Goal: Task Accomplishment & Management: Complete application form

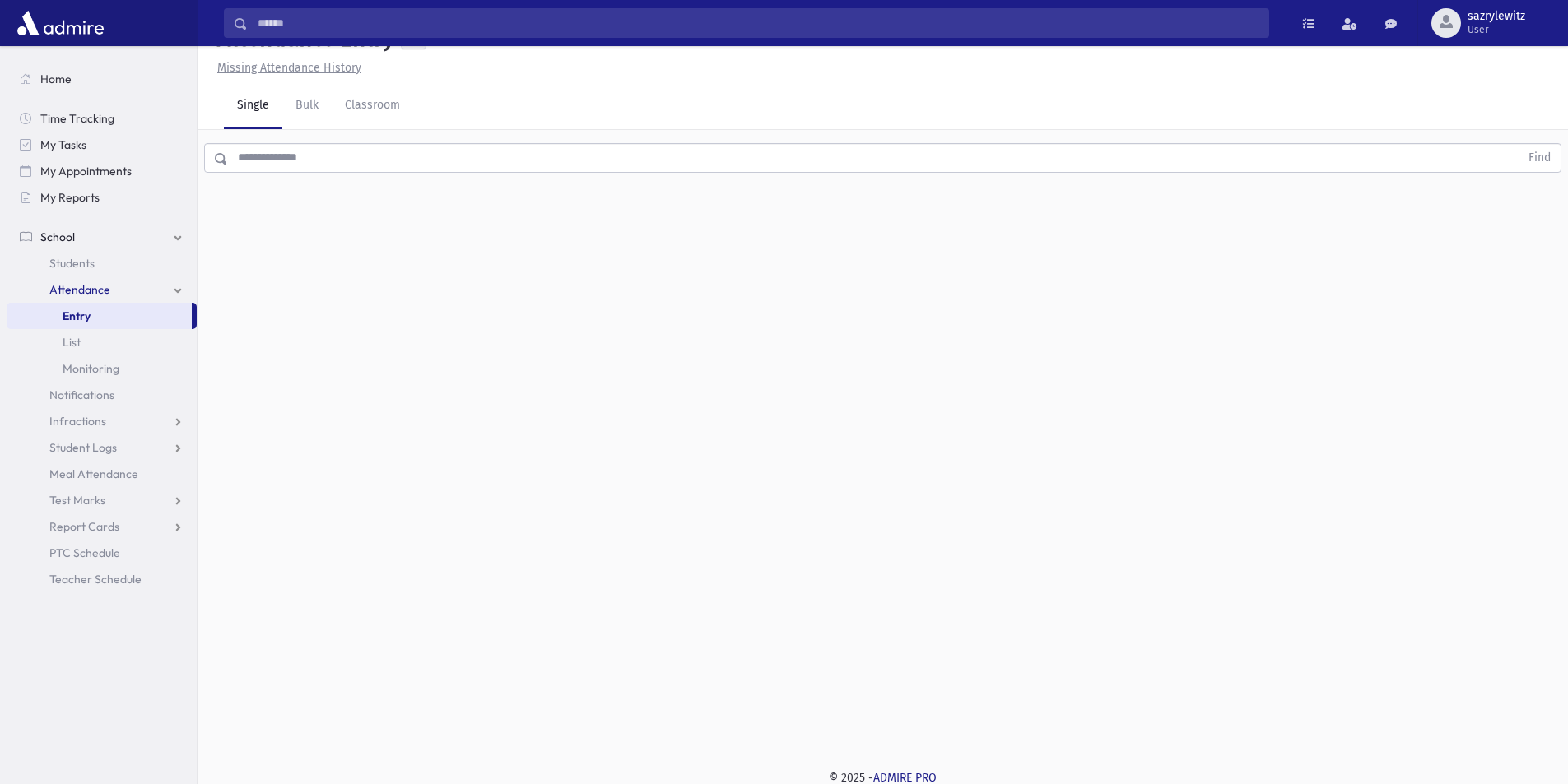
scroll to position [37, 0]
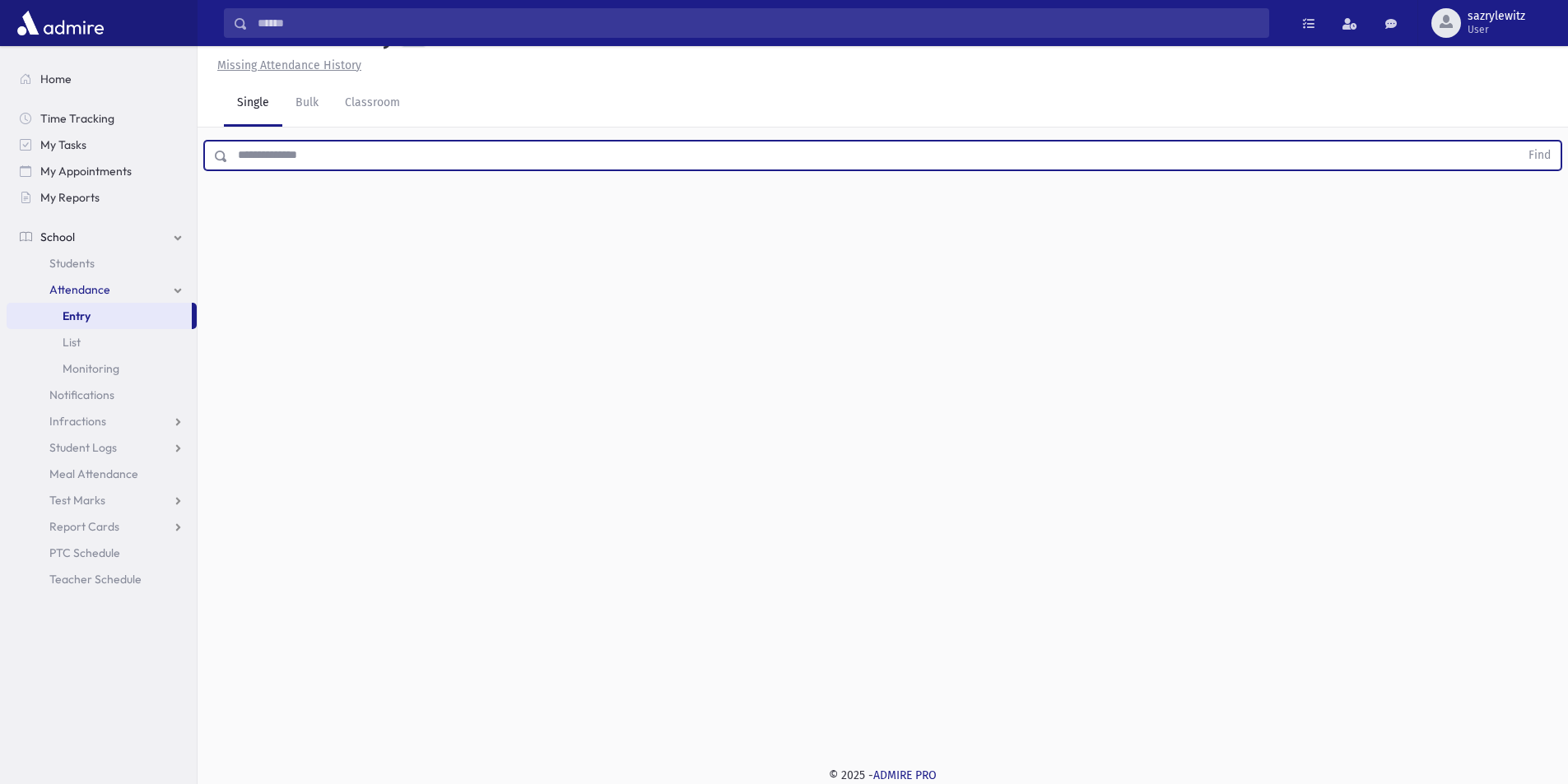
click at [245, 149] on input "text" at bounding box center [873, 156] width 1291 height 30
type input "******"
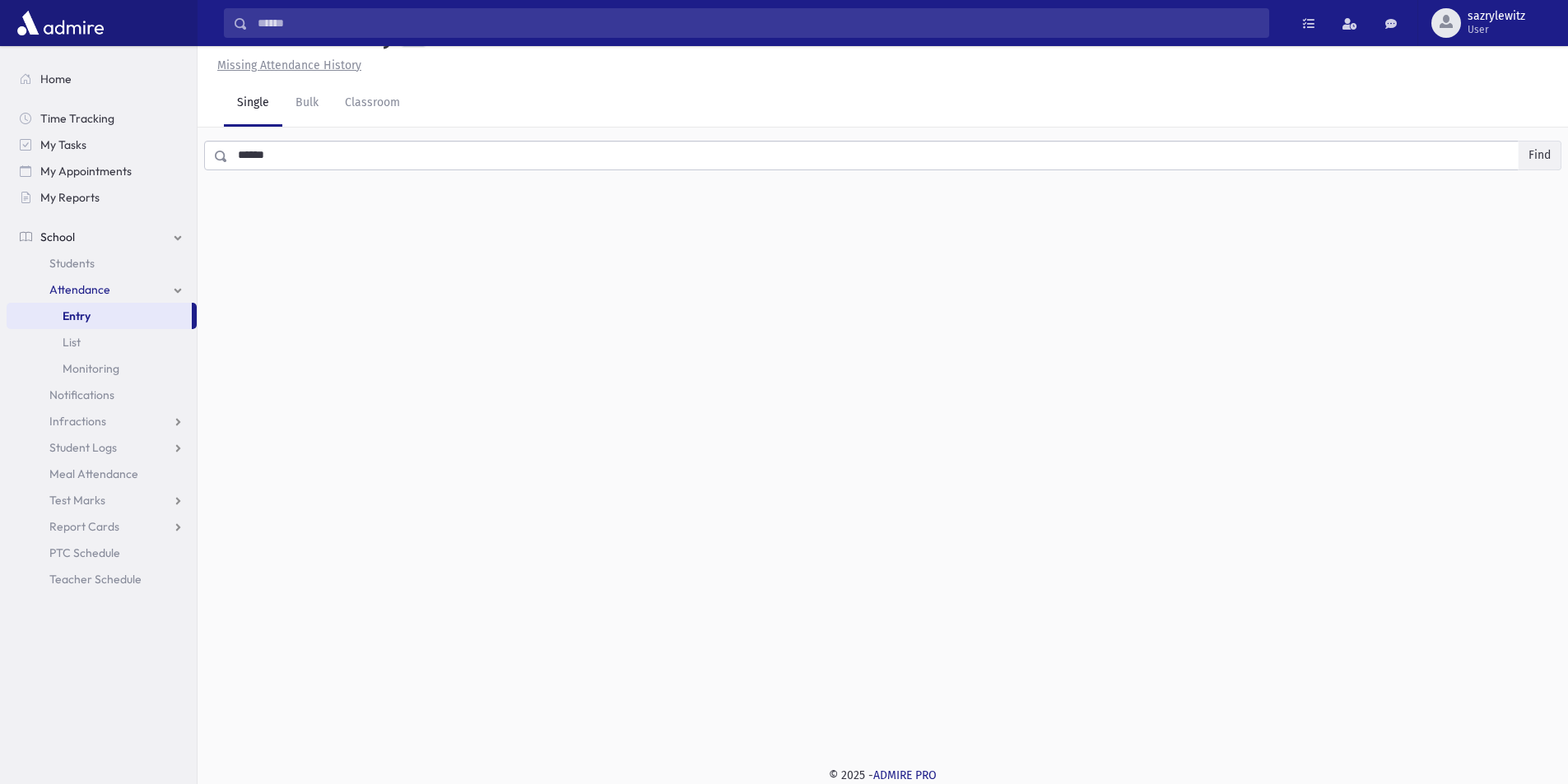
click at [1540, 152] on button "Find" at bounding box center [1539, 156] width 42 height 28
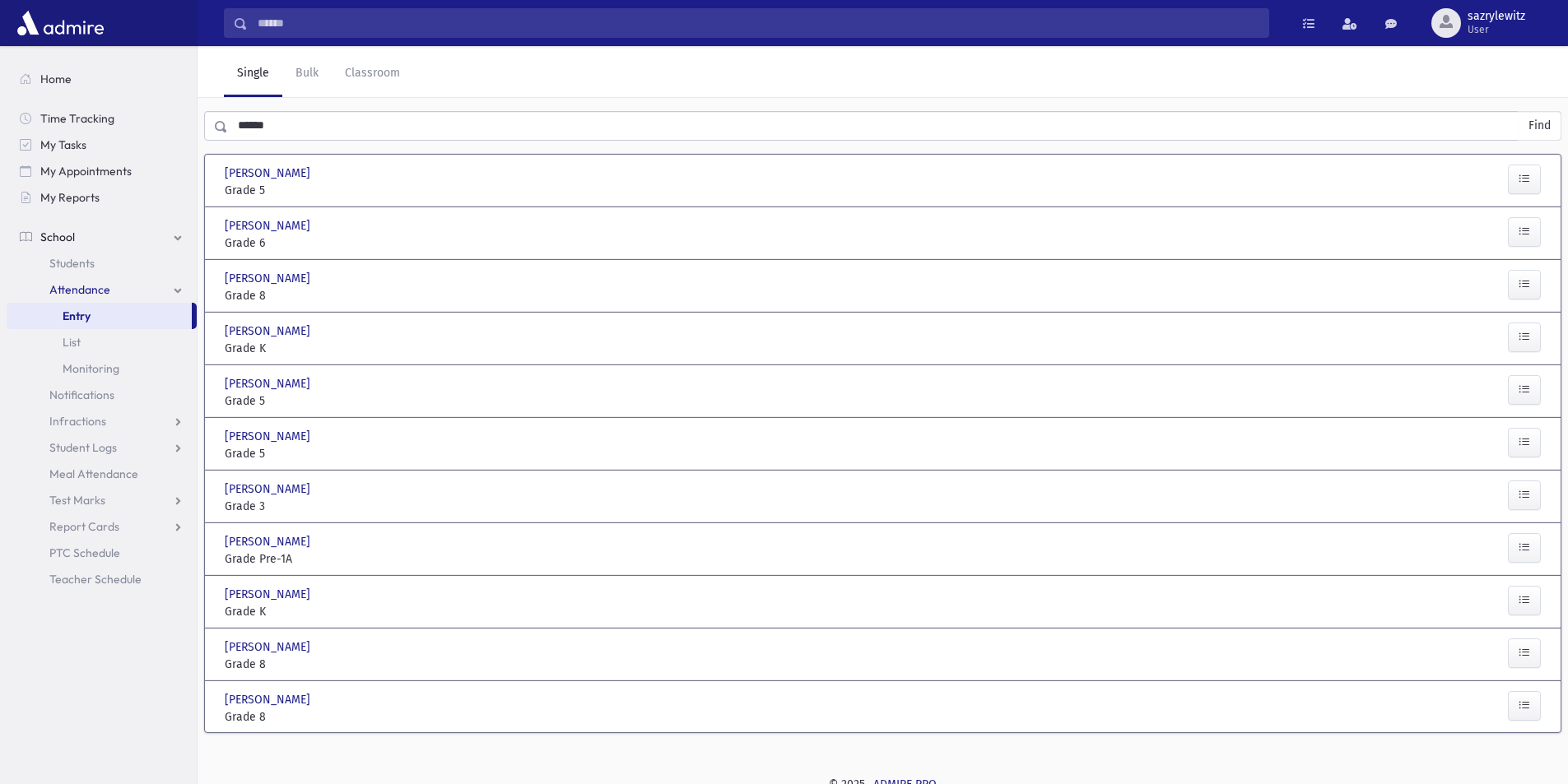
scroll to position [75, 0]
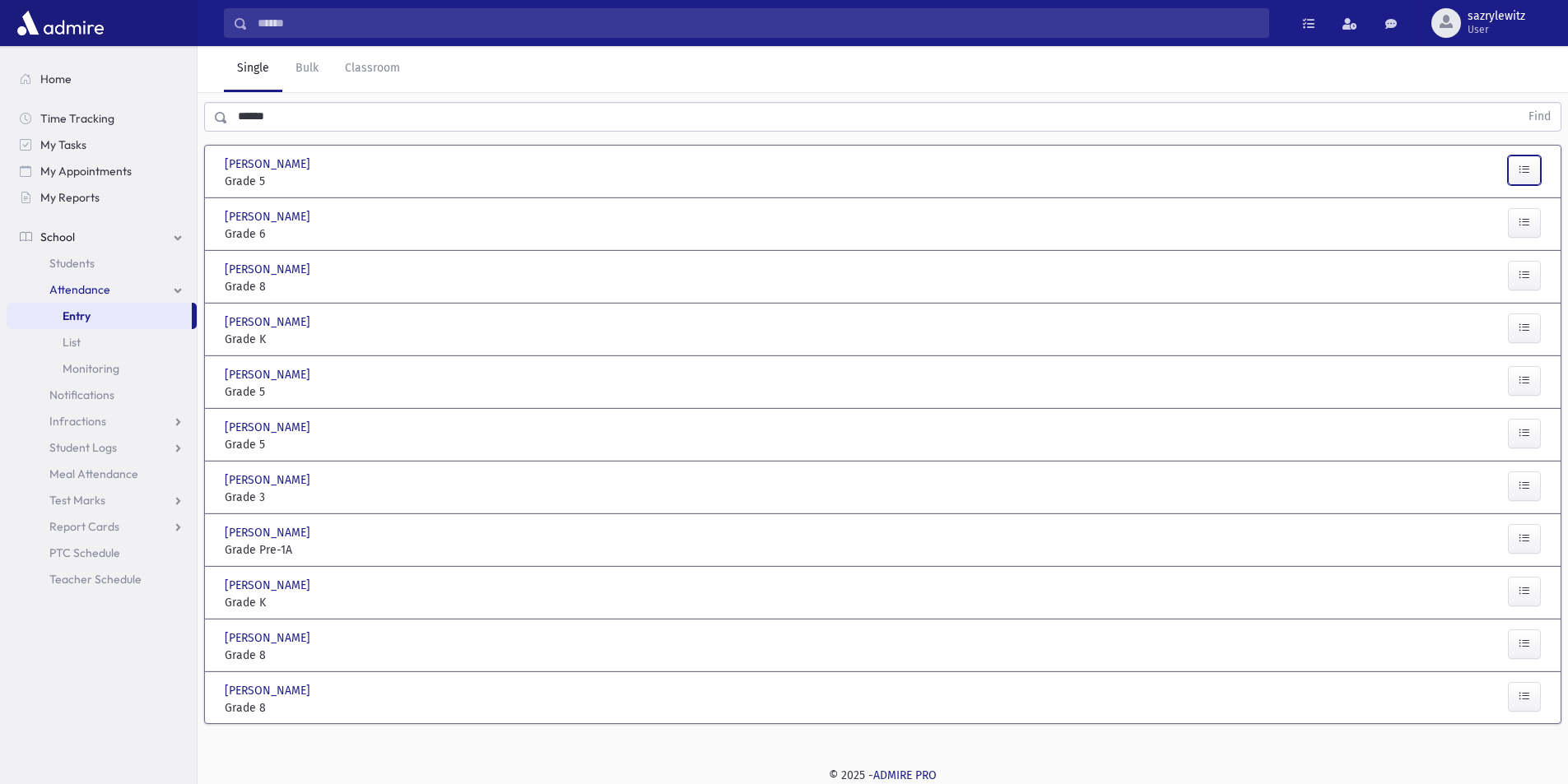
click at [1511, 174] on button "button" at bounding box center [1523, 171] width 33 height 30
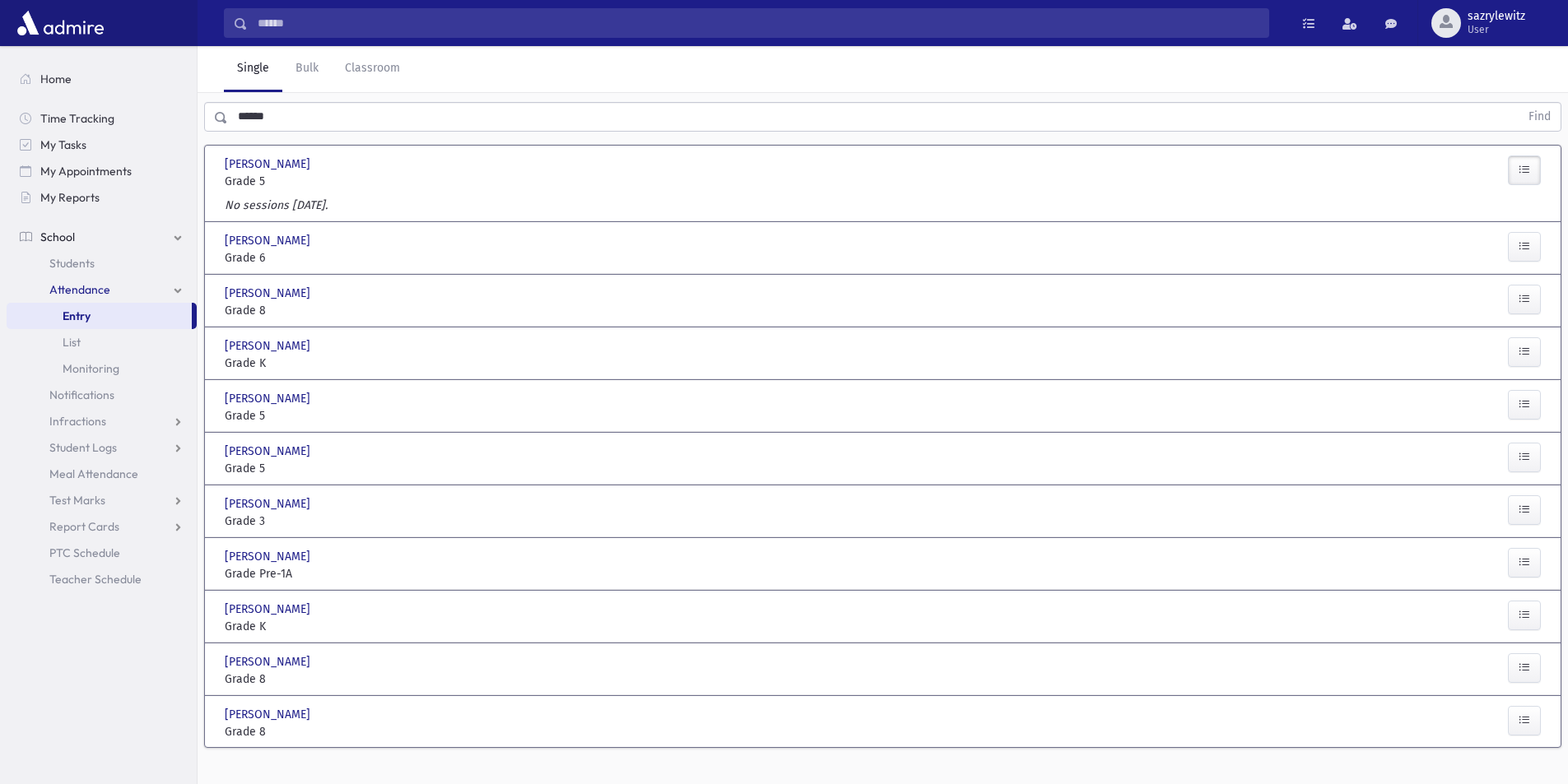
click at [1536, 173] on button "button" at bounding box center [1523, 171] width 33 height 30
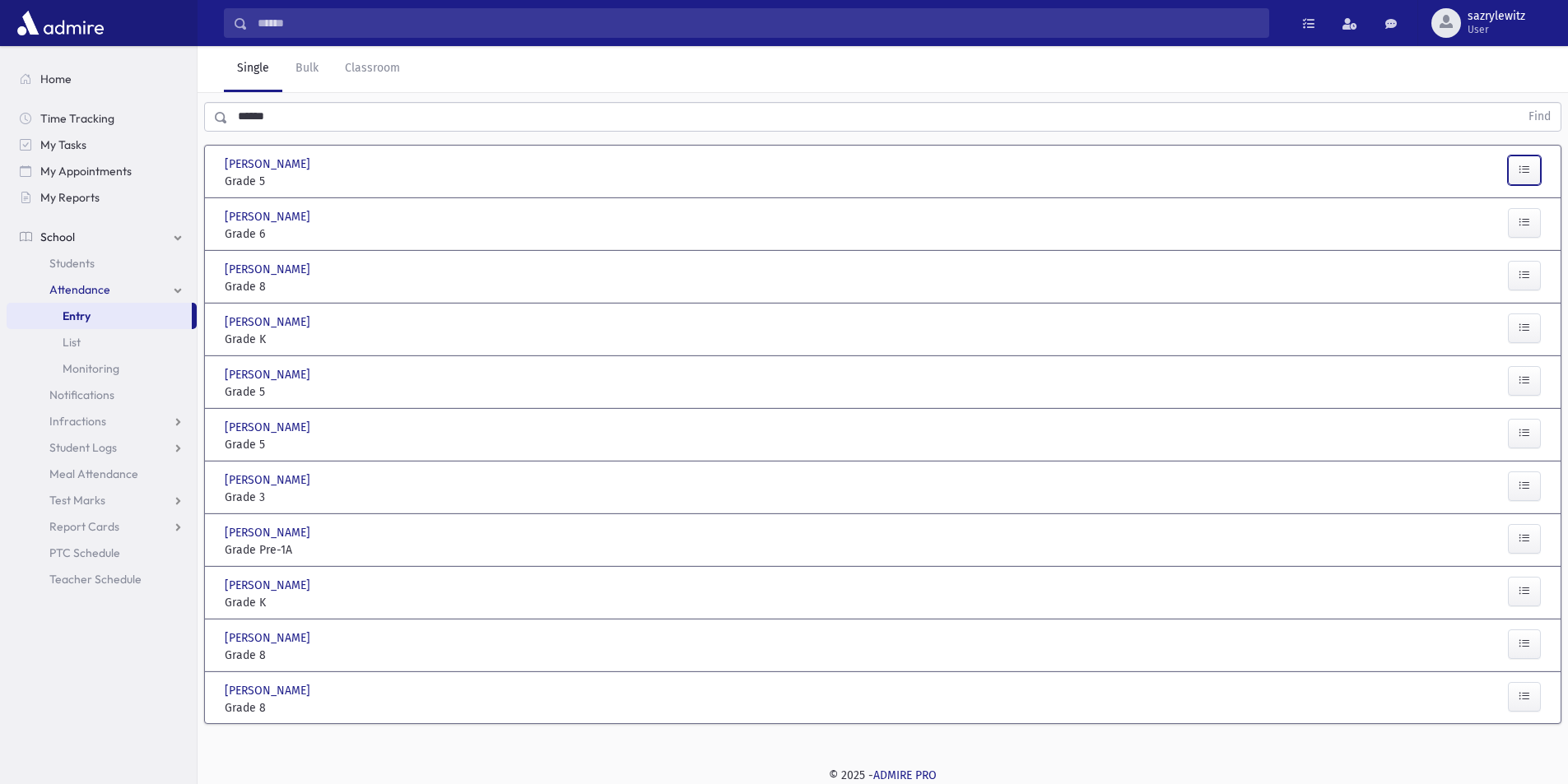
click at [1536, 174] on button "button" at bounding box center [1523, 171] width 33 height 30
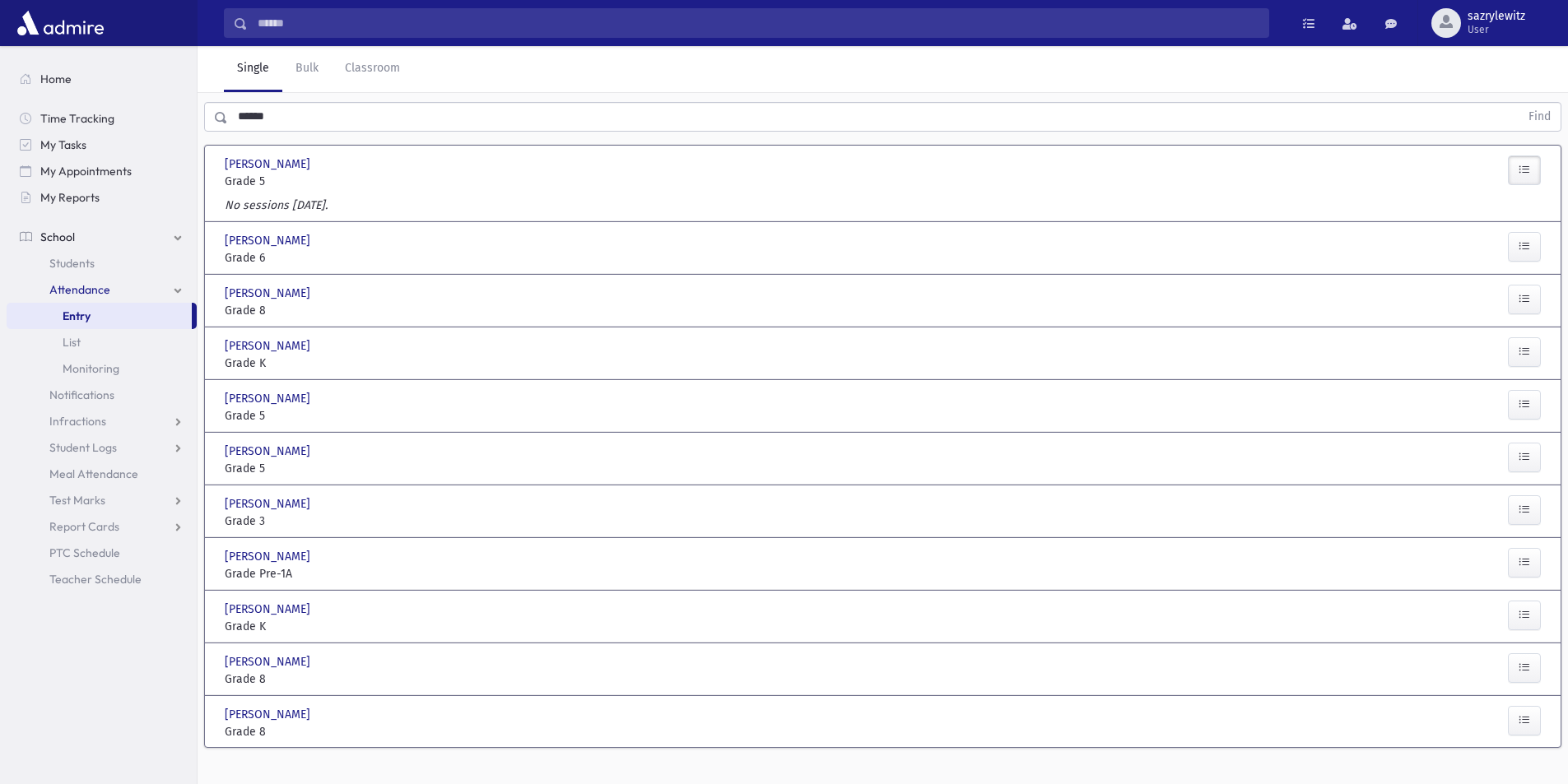
click at [348, 201] on div "No sessions [DATE]." at bounding box center [882, 208] width 1329 height 24
click at [334, 255] on span "Grade 6" at bounding box center [327, 257] width 205 height 17
click at [344, 306] on span "Grade 8" at bounding box center [327, 310] width 205 height 17
drag, startPoint x: 307, startPoint y: 311, endPoint x: 297, endPoint y: 322, distance: 14.9
click at [310, 311] on span "Grade 8" at bounding box center [327, 310] width 205 height 17
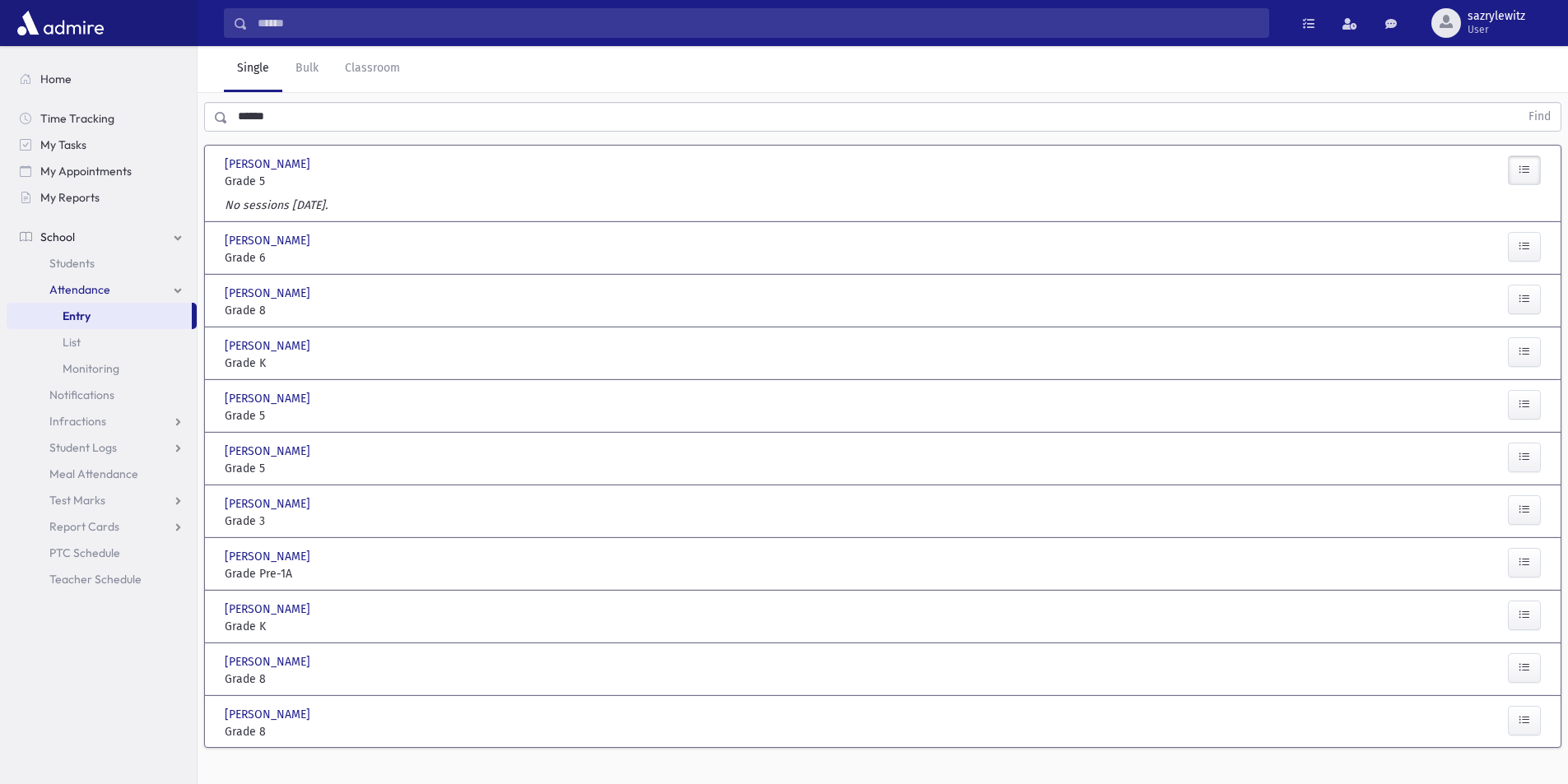
click at [288, 383] on div "[PERSON_NAME] [PERSON_NAME] Grade 5 Grade 5 Present P Absent A L" at bounding box center [882, 405] width 1329 height 51
click at [82, 293] on span "Attendance" at bounding box center [79, 289] width 61 height 15
click at [92, 289] on span "Attendance" at bounding box center [79, 289] width 61 height 15
click at [87, 347] on link "List" at bounding box center [102, 342] width 191 height 27
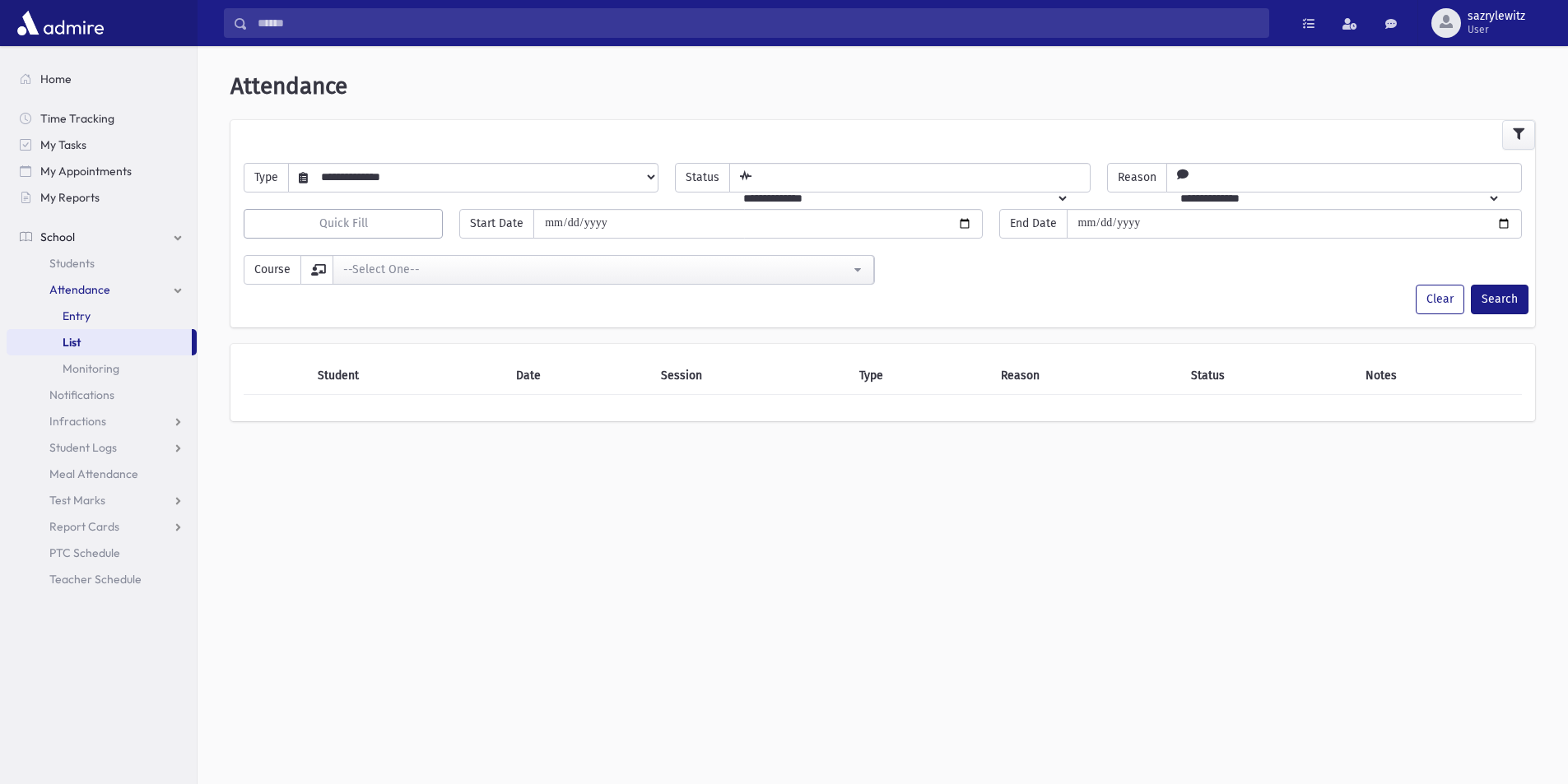
click at [84, 324] on link "Entry" at bounding box center [102, 316] width 191 height 27
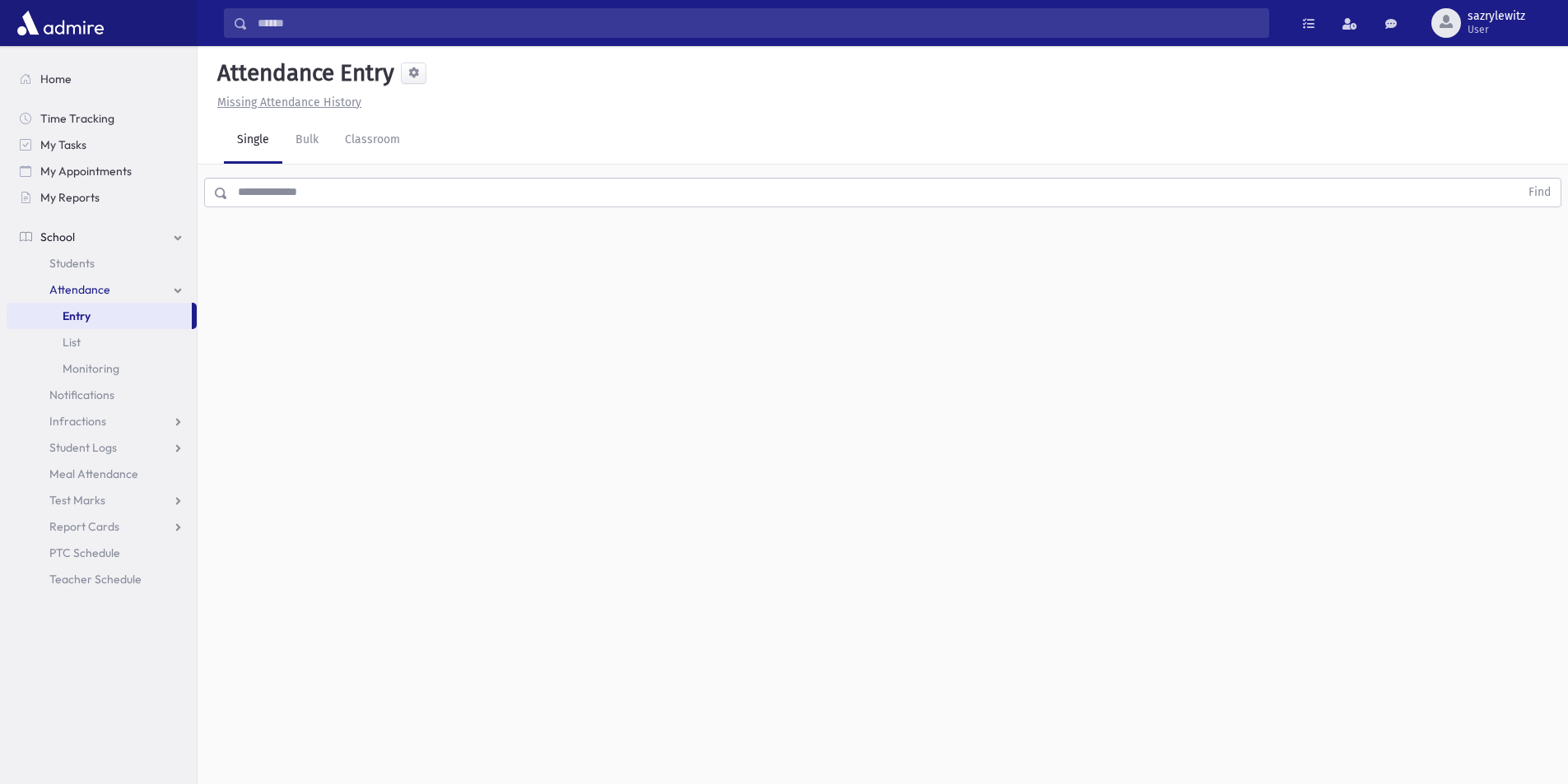
click at [253, 143] on link "Single" at bounding box center [253, 141] width 59 height 46
click at [111, 292] on link "Attendance" at bounding box center [102, 290] width 191 height 27
click at [94, 285] on span "Attendance" at bounding box center [79, 289] width 61 height 15
click at [84, 344] on link "List" at bounding box center [102, 342] width 191 height 27
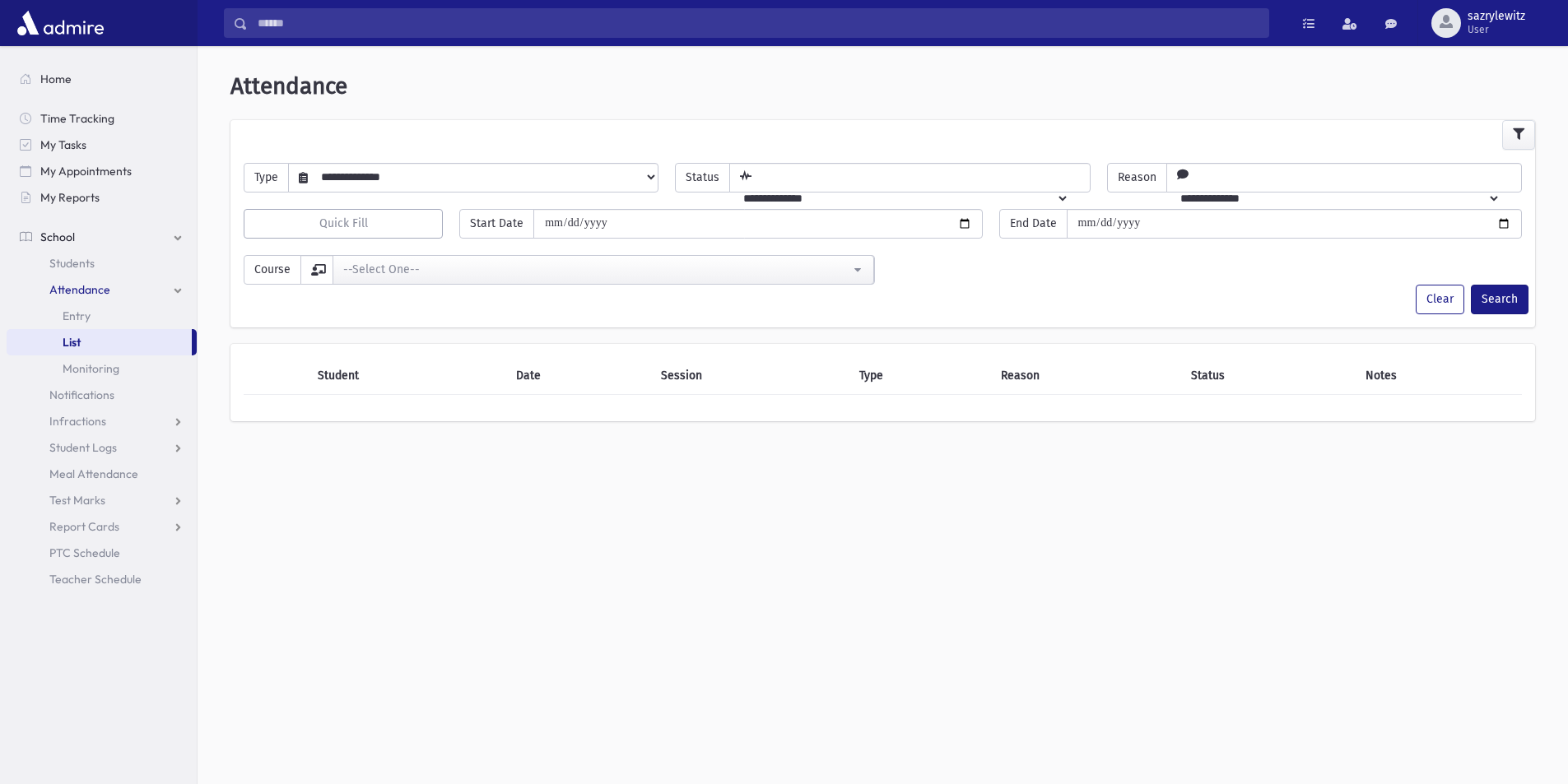
click at [647, 183] on select "**********" at bounding box center [482, 177] width 349 height 28
click at [647, 181] on select "**********" at bounding box center [482, 177] width 349 height 28
click at [665, 113] on div "**********" at bounding box center [882, 255] width 1357 height 405
